Goal: Navigation & Orientation: Find specific page/section

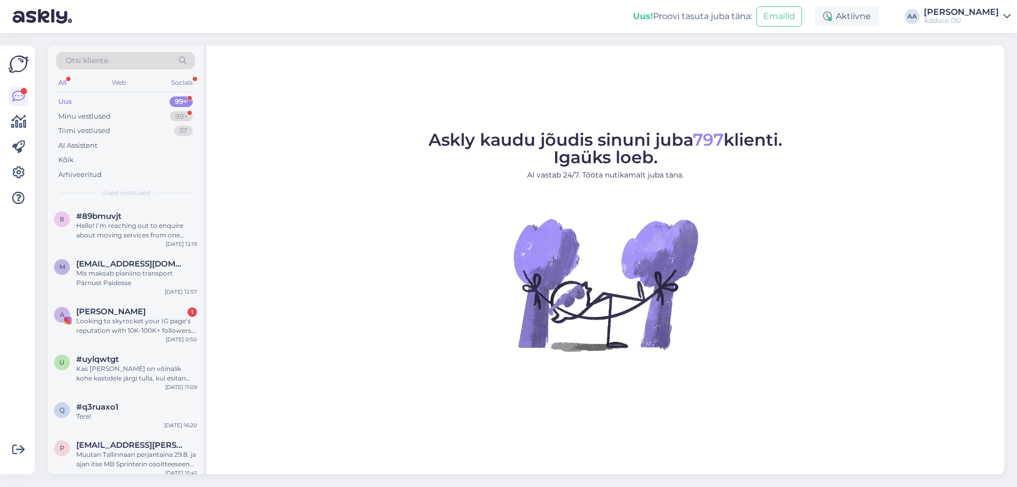
click at [60, 85] on div "All" at bounding box center [62, 83] width 12 height 14
click at [140, 236] on div "Hello! I’m reaching out to enquire about moving services from one [GEOGRAPHIC_D…" at bounding box center [136, 230] width 121 height 19
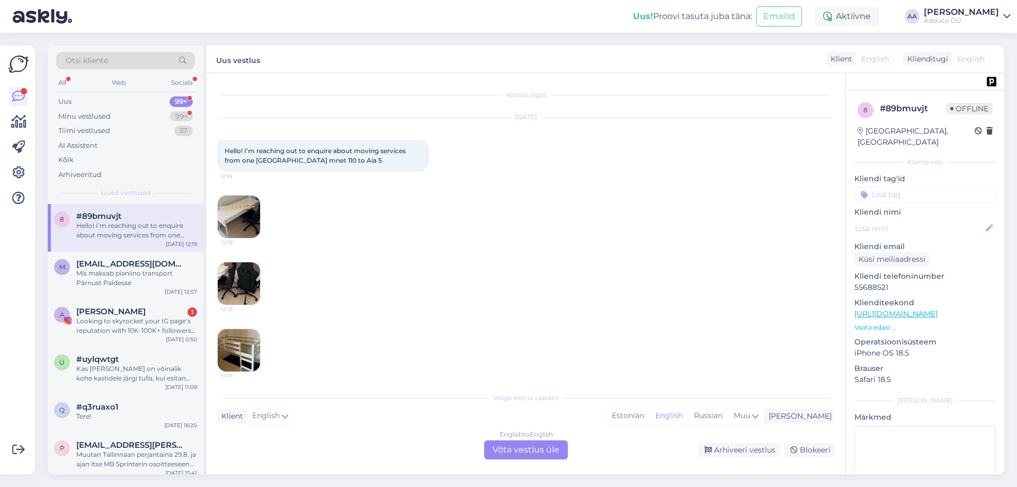
scroll to position [22, 0]
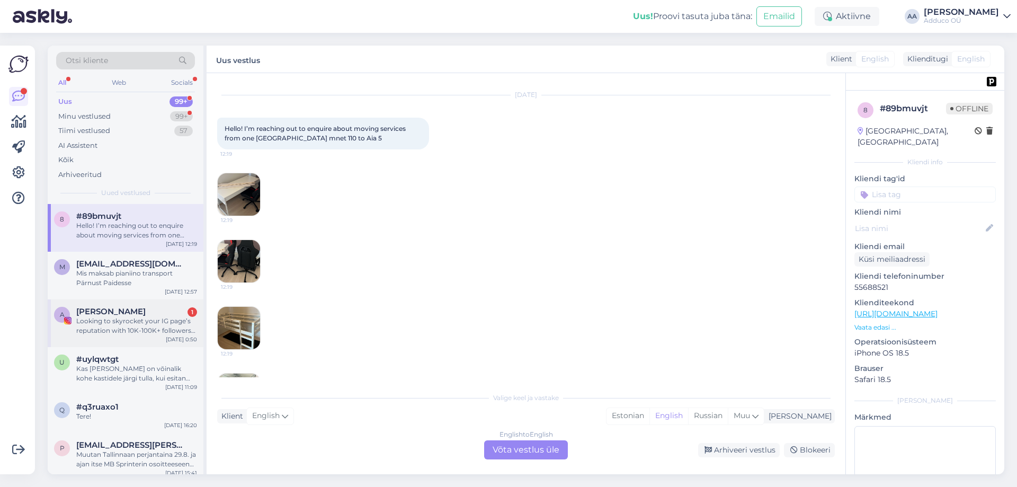
click at [164, 333] on div "Looking to skyrocket your IG page’s reputation with 10K-100K+ followers instant…" at bounding box center [136, 325] width 121 height 19
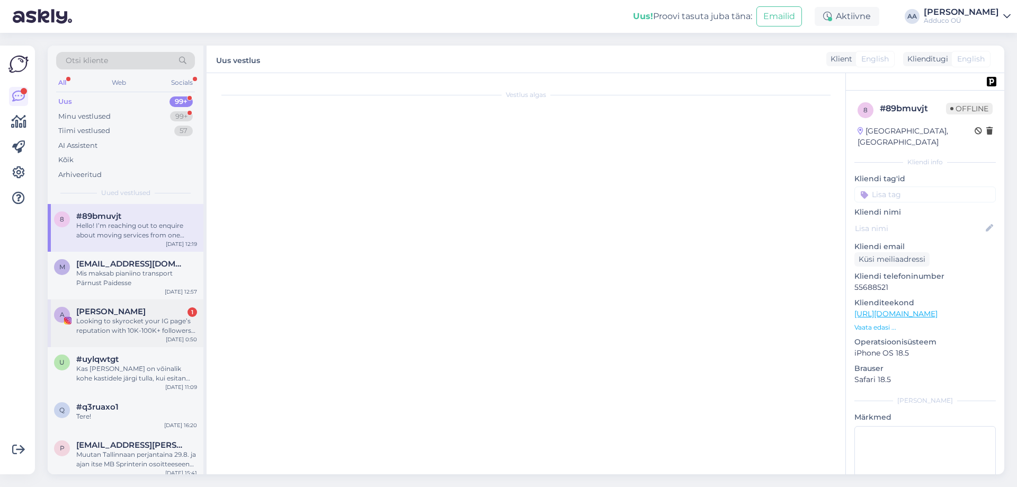
scroll to position [0, 0]
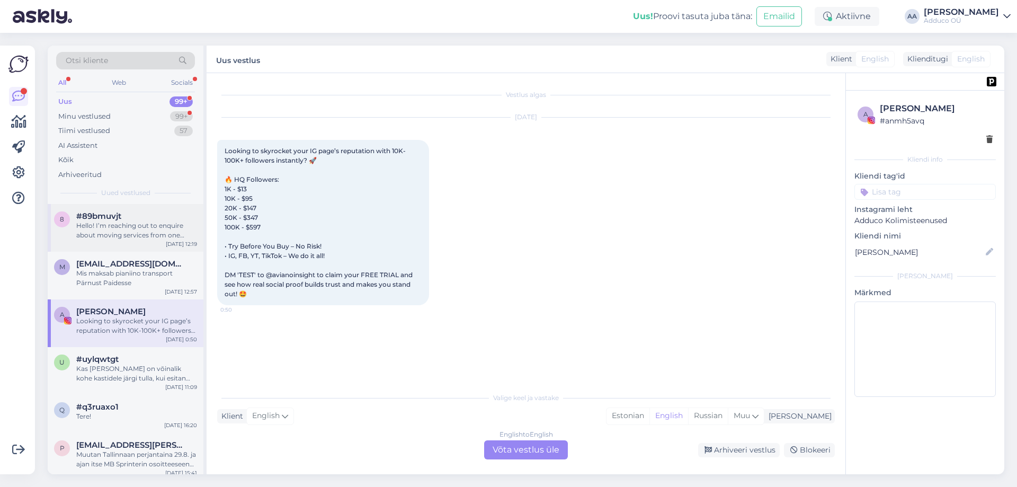
click at [103, 229] on div "Hello! I’m reaching out to enquire about moving services from one [GEOGRAPHIC_D…" at bounding box center [136, 230] width 121 height 19
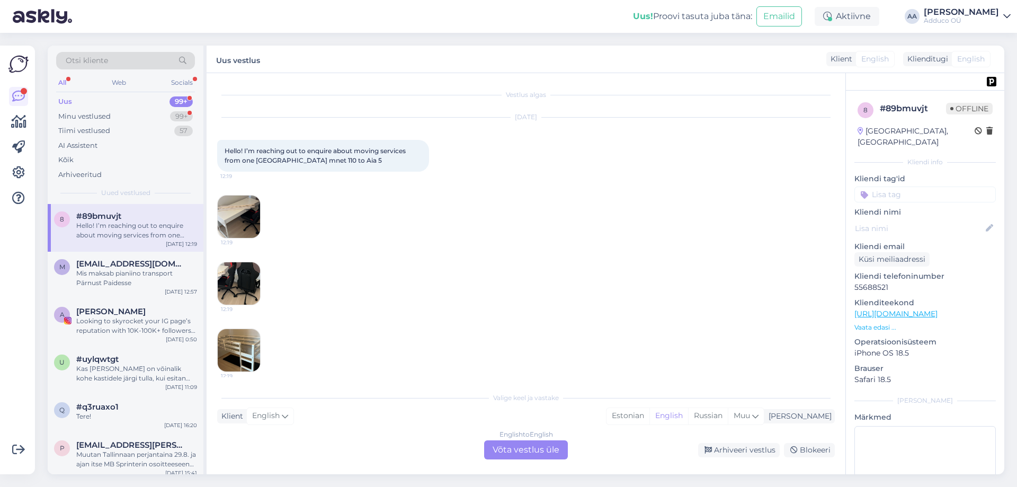
scroll to position [22, 0]
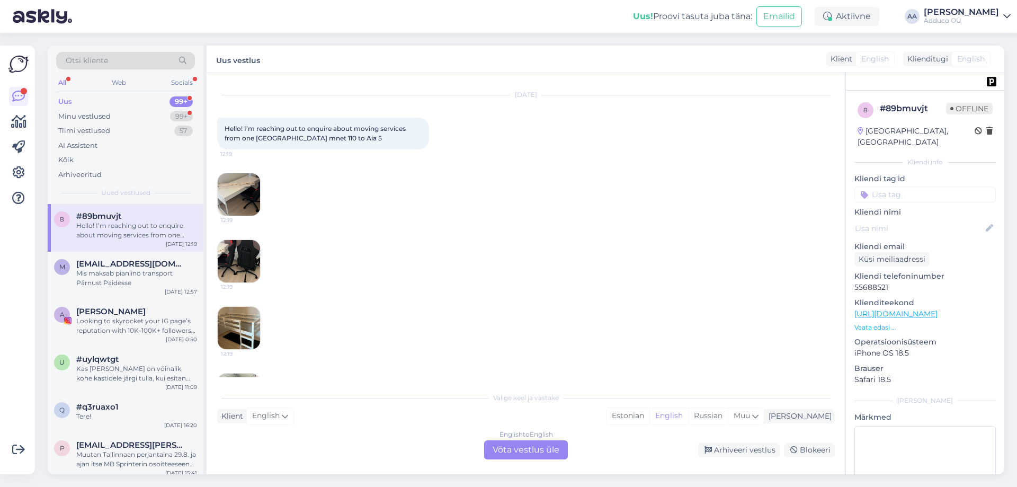
click at [235, 252] on img at bounding box center [239, 261] width 42 height 42
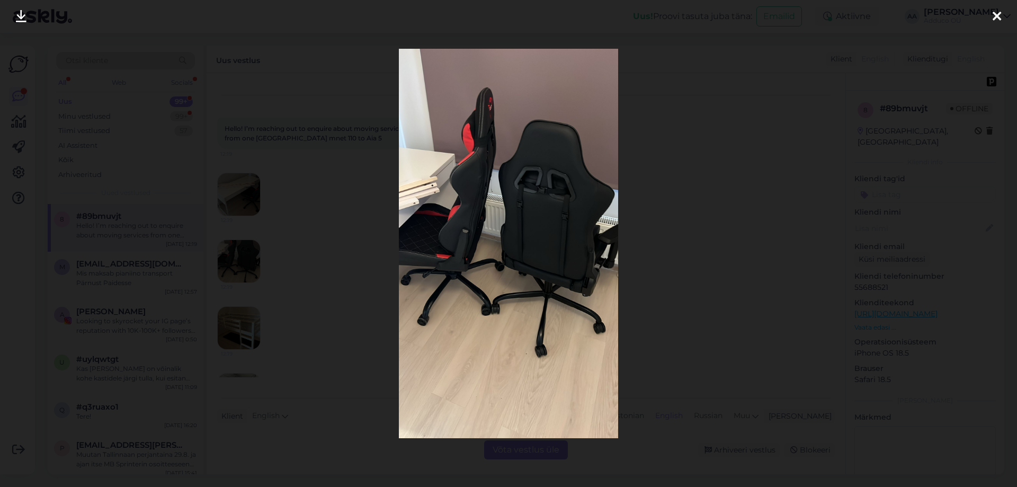
click at [999, 12] on icon at bounding box center [997, 17] width 8 height 14
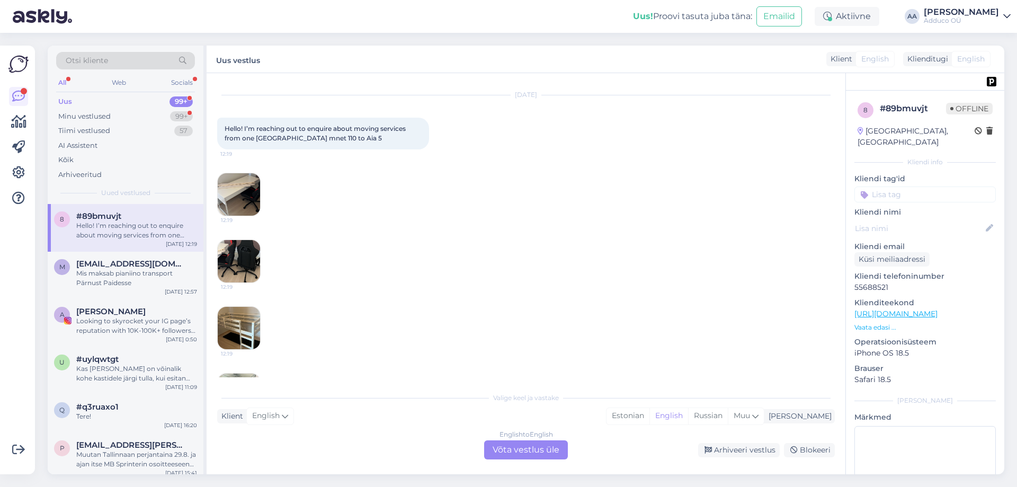
click at [242, 326] on img at bounding box center [239, 328] width 42 height 42
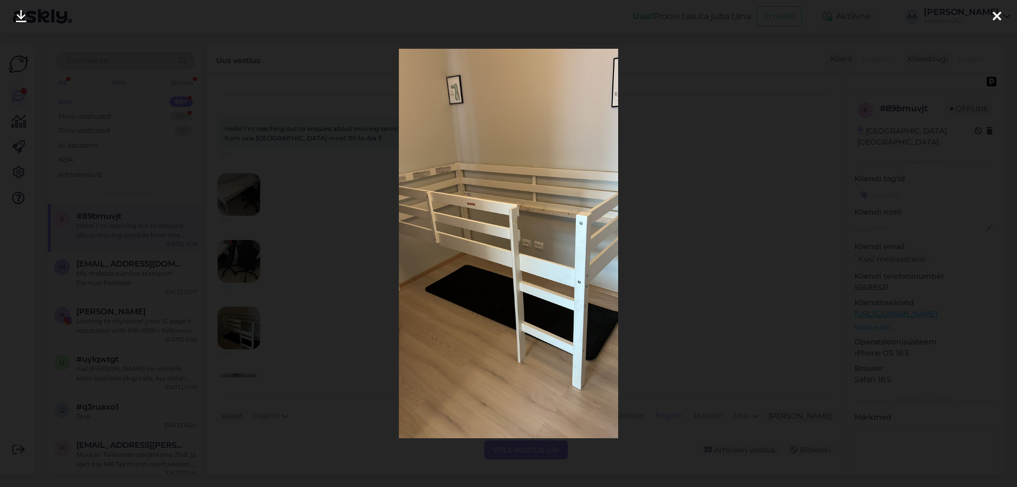
click at [1002, 17] on div at bounding box center [997, 16] width 21 height 33
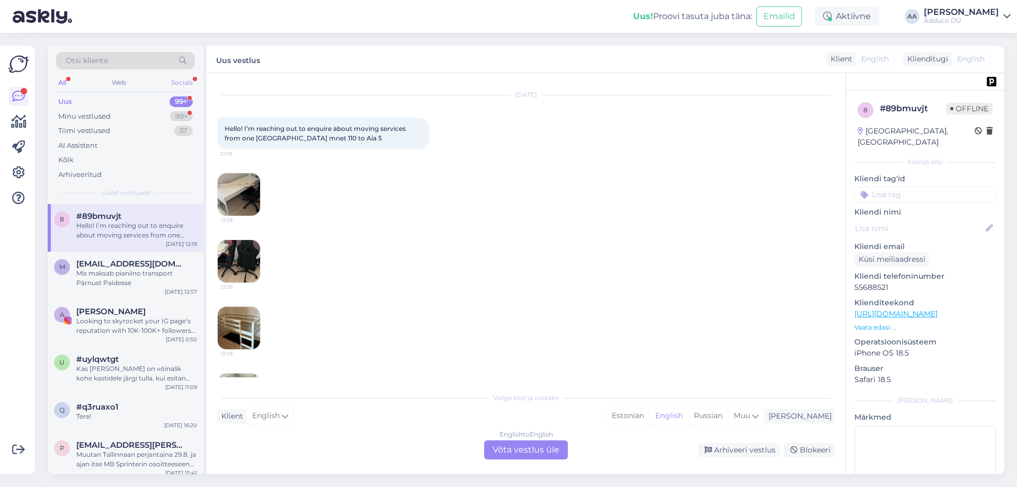
click at [178, 79] on div "Socials" at bounding box center [182, 83] width 26 height 14
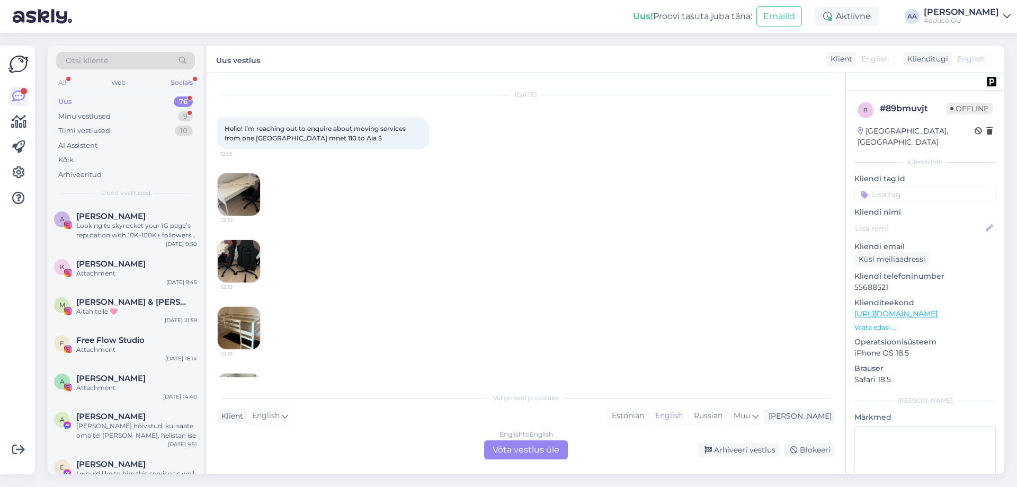
click at [62, 83] on div "All" at bounding box center [62, 83] width 12 height 14
